Goal: Task Accomplishment & Management: Use online tool/utility

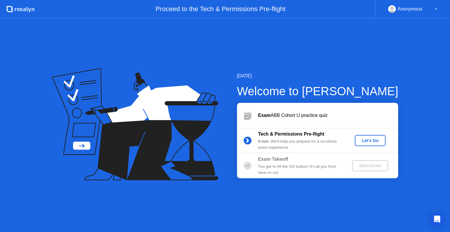
click at [362, 142] on div "Let's Go" at bounding box center [370, 140] width 26 height 5
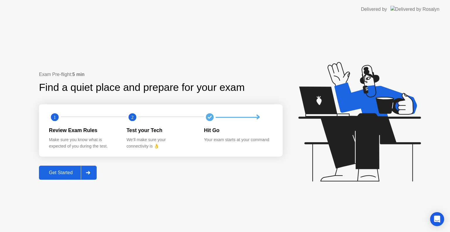
click at [68, 174] on div "Get Started" at bounding box center [61, 172] width 40 height 5
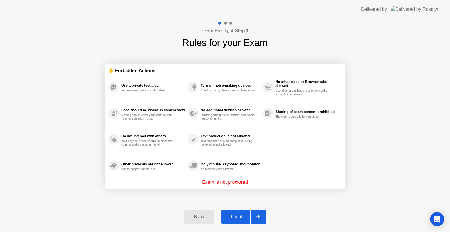
click at [245, 215] on div "Got it" at bounding box center [237, 217] width 28 height 5
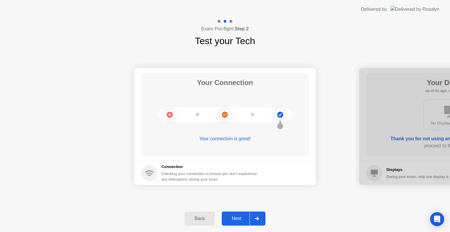
click at [245, 216] on div "Next" at bounding box center [236, 218] width 26 height 5
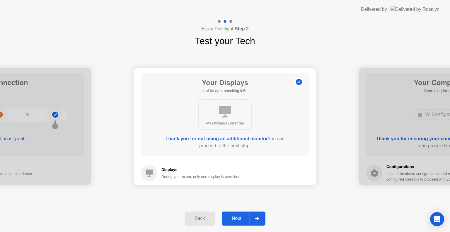
click at [245, 216] on div "Next" at bounding box center [236, 218] width 26 height 5
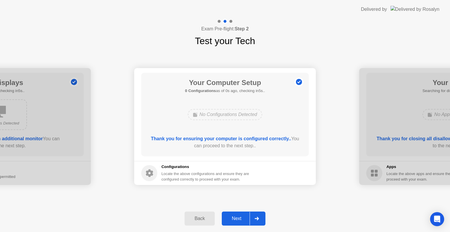
click at [245, 216] on div "Next" at bounding box center [236, 218] width 26 height 5
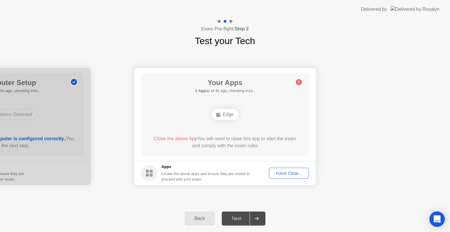
click at [438, 217] on icon "Open Intercom Messenger" at bounding box center [436, 220] width 7 height 8
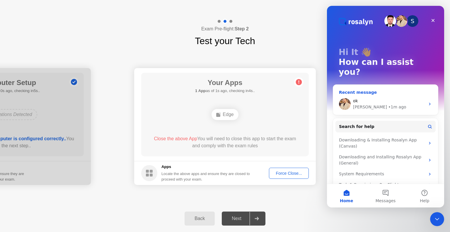
click at [390, 98] on div "ok" at bounding box center [389, 101] width 72 height 6
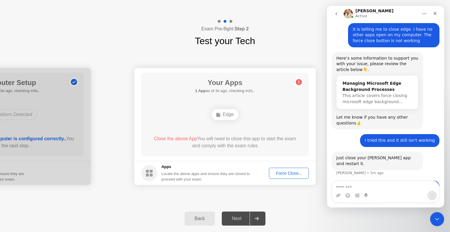
scroll to position [267, 0]
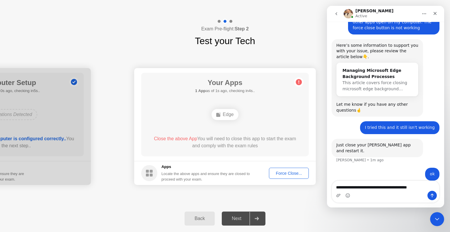
type textarea "**********"
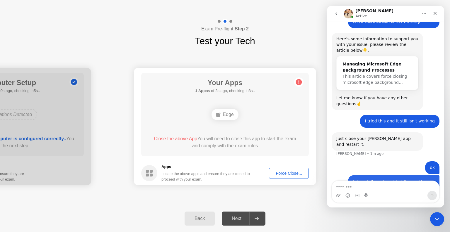
scroll to position [280, 0]
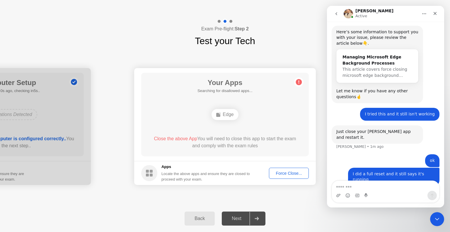
click at [294, 171] on div "Force Close..." at bounding box center [289, 173] width 36 height 5
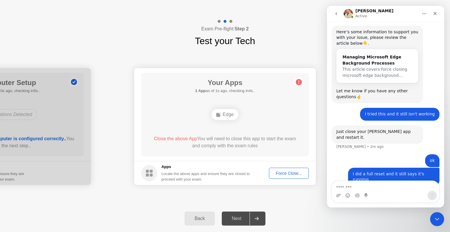
click at [257, 50] on div "Your Connection Your connection is great! Connection Checking your connection t…" at bounding box center [225, 126] width 450 height 157
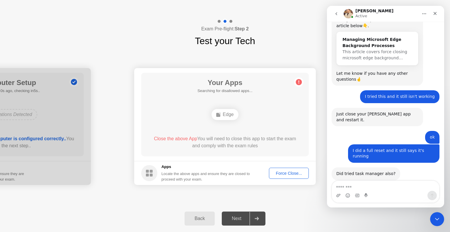
scroll to position [298, 0]
click at [304, 48] on div "Your Connection Your connection is great! Connection Checking your connection t…" at bounding box center [225, 126] width 450 height 157
click at [338, 13] on button "go back" at bounding box center [335, 13] width 11 height 11
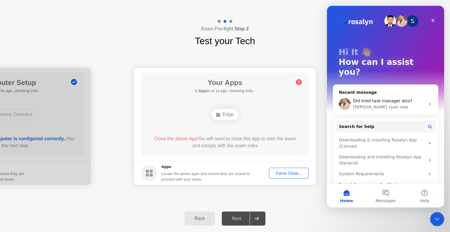
scroll to position [0, 0]
click at [434, 19] on icon "Close" at bounding box center [432, 20] width 5 height 5
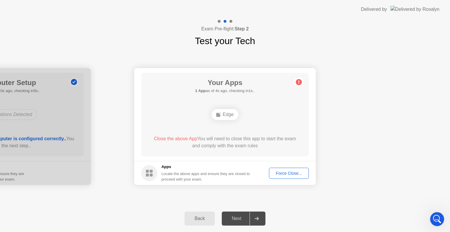
click at [298, 177] on button "Force Close..." at bounding box center [289, 173] width 40 height 11
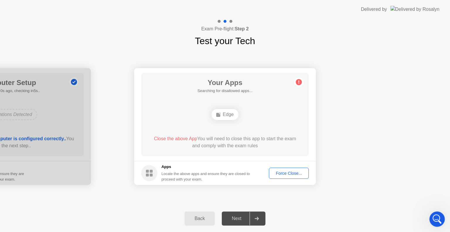
click at [438, 220] on icon "Open Intercom Messenger" at bounding box center [436, 219] width 10 height 10
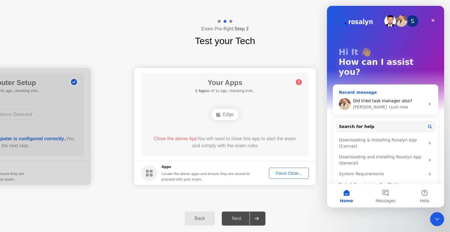
click at [400, 99] on span "Did tried task manager also?" at bounding box center [382, 101] width 59 height 5
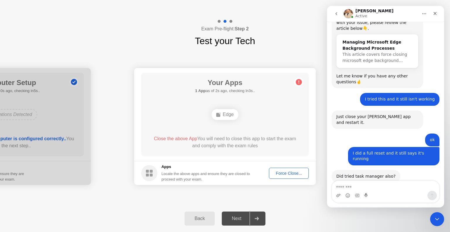
scroll to position [298, 0]
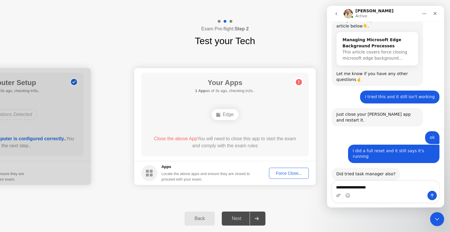
type textarea "**********"
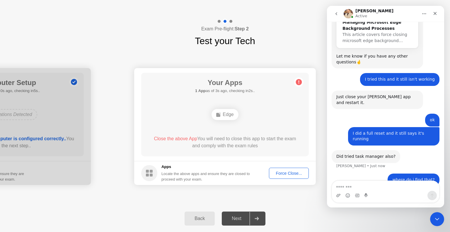
click at [154, 136] on span "Close the above App" at bounding box center [175, 138] width 43 height 5
click at [373, 136] on div "I did a full reset and it still says it's running It • 1m ago" at bounding box center [385, 138] width 108 height 23
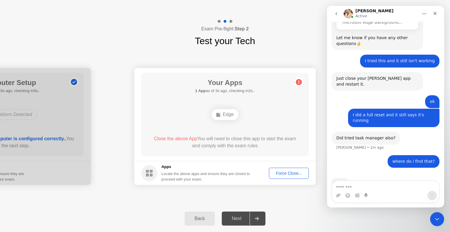
scroll to position [338, 0]
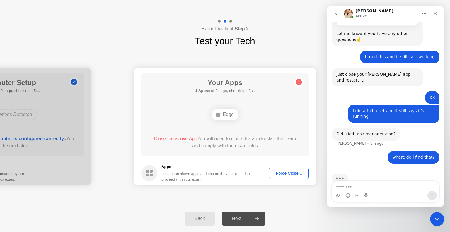
click at [321, 24] on div "Exam Pre-flight: Step 2 Test your Tech" at bounding box center [225, 33] width 450 height 29
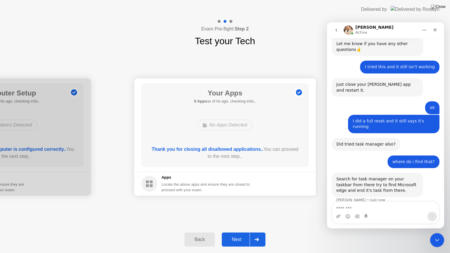
scroll to position [340, 0]
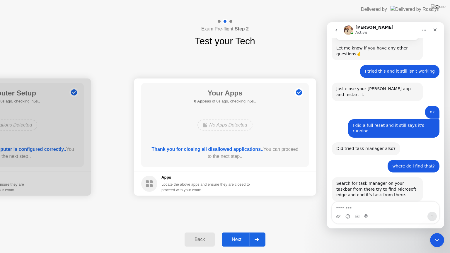
click at [277, 177] on footer "Apps Locate the above apps and ensure they are closed to proceed with your exam." at bounding box center [224, 184] width 181 height 24
click at [228, 232] on div "Next" at bounding box center [236, 239] width 26 height 5
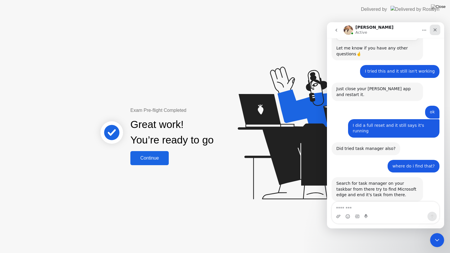
click at [437, 30] on icon "Close" at bounding box center [434, 30] width 5 height 5
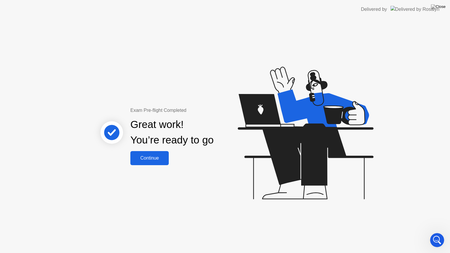
click at [142, 154] on button "Continue" at bounding box center [149, 158] width 38 height 14
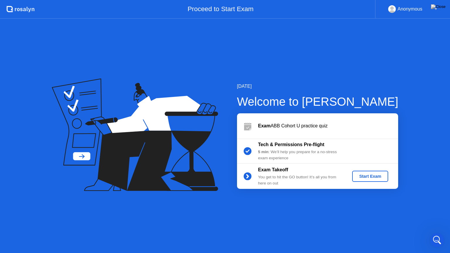
scroll to position [363, 0]
click at [376, 175] on div "Start Exam" at bounding box center [369, 176] width 31 height 5
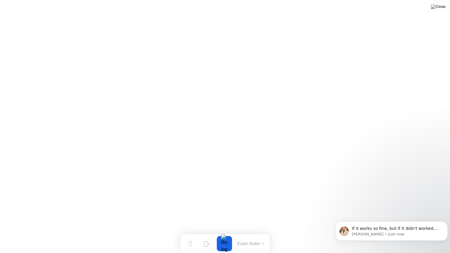
scroll to position [365, 0]
click at [385, 232] on body "If it works so fine, but if it didn't worked try to reinstall the [PERSON_NAME]…" at bounding box center [391, 229] width 112 height 36
click at [395, 232] on body "If it works so fine, but if it didn't worked try to reinstall the [PERSON_NAME]…" at bounding box center [391, 229] width 112 height 36
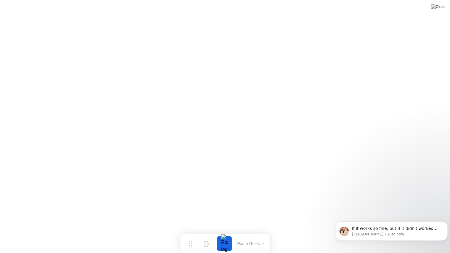
click at [386, 232] on html "If it works so fine, but if it didn't worked try to reinstall the [PERSON_NAME]…" at bounding box center [390, 229] width 117 height 41
click at [371, 226] on span "If it works so fine, but if it didn't worked try to reinstall the [PERSON_NAME]…" at bounding box center [394, 237] width 85 height 22
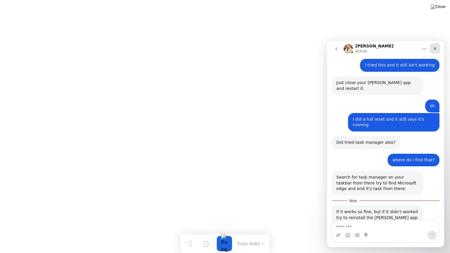
scroll to position [375, 0]
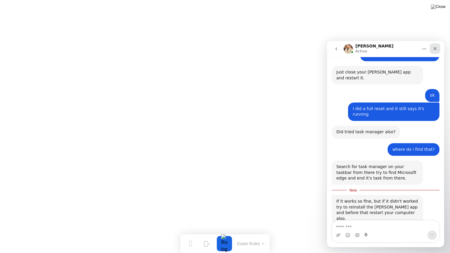
click at [437, 48] on div "Close" at bounding box center [434, 48] width 11 height 11
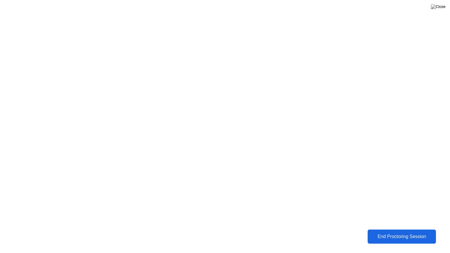
click at [391, 232] on div "End Proctoring Session" at bounding box center [401, 236] width 65 height 5
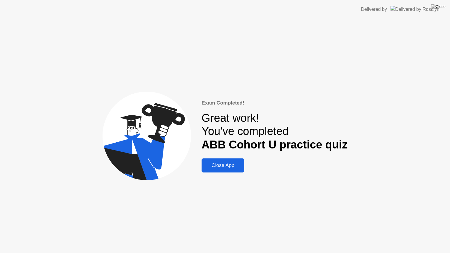
click at [231, 163] on div "Close App" at bounding box center [222, 165] width 39 height 6
